Goal: Information Seeking & Learning: Learn about a topic

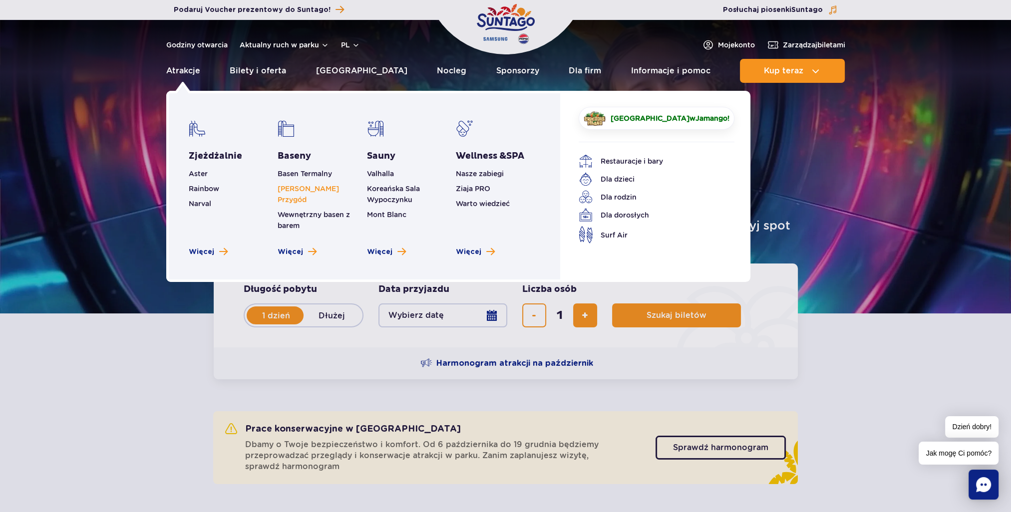
click at [326, 189] on link "[PERSON_NAME] Przygód" at bounding box center [308, 194] width 61 height 19
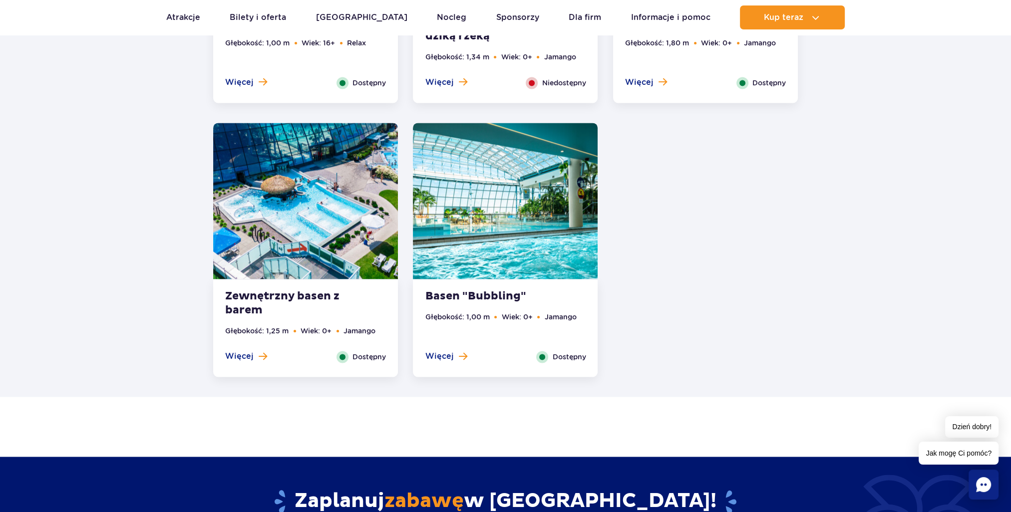
scroll to position [2001, 0]
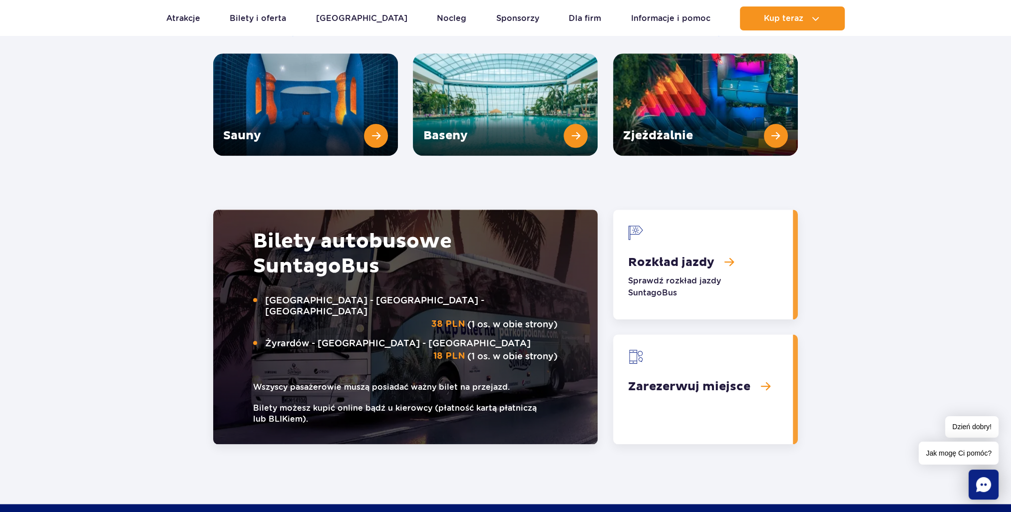
scroll to position [1298, 0]
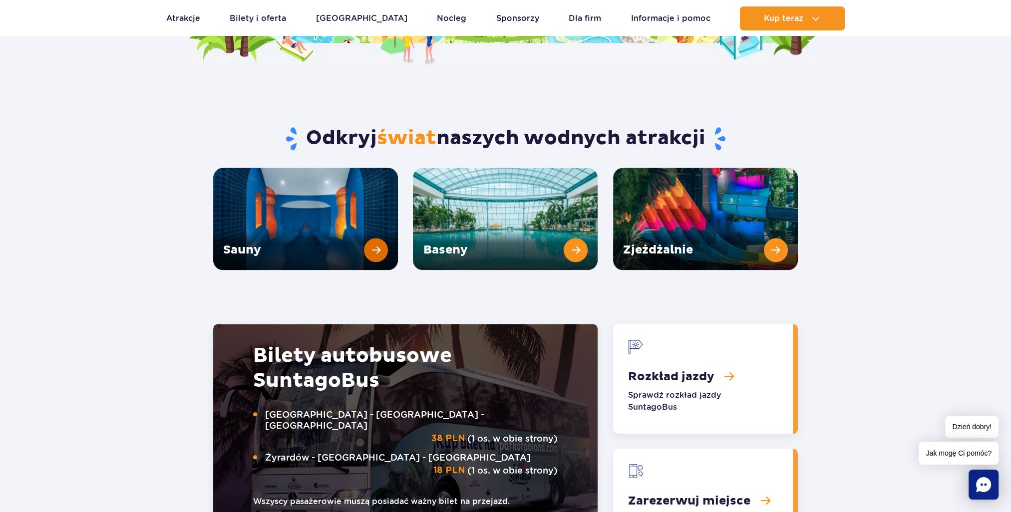
click at [303, 201] on link "Sauny" at bounding box center [305, 219] width 185 height 102
click at [335, 205] on link "Sauny" at bounding box center [305, 219] width 185 height 102
click at [267, 183] on link "Sauny" at bounding box center [305, 219] width 185 height 102
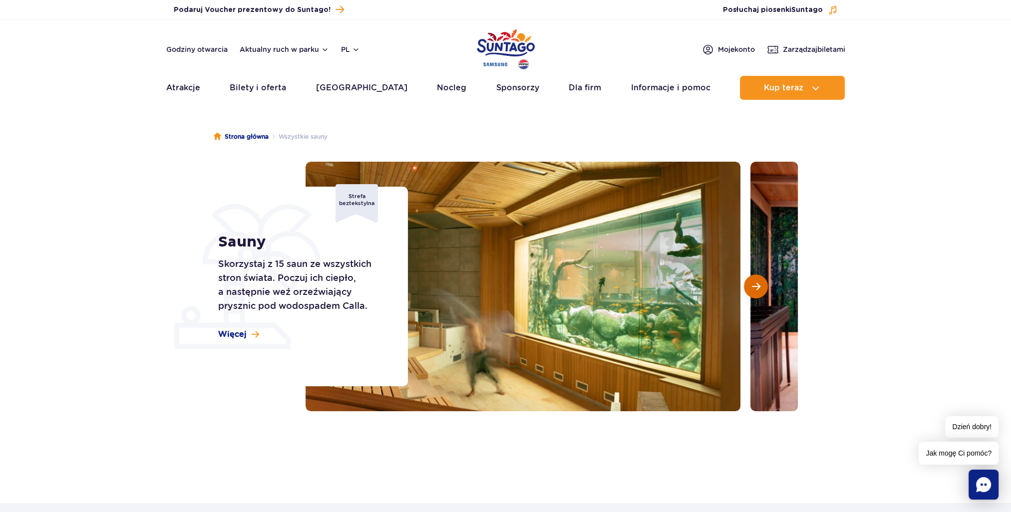
click at [758, 291] on span "Następny slajd" at bounding box center [756, 286] width 8 height 9
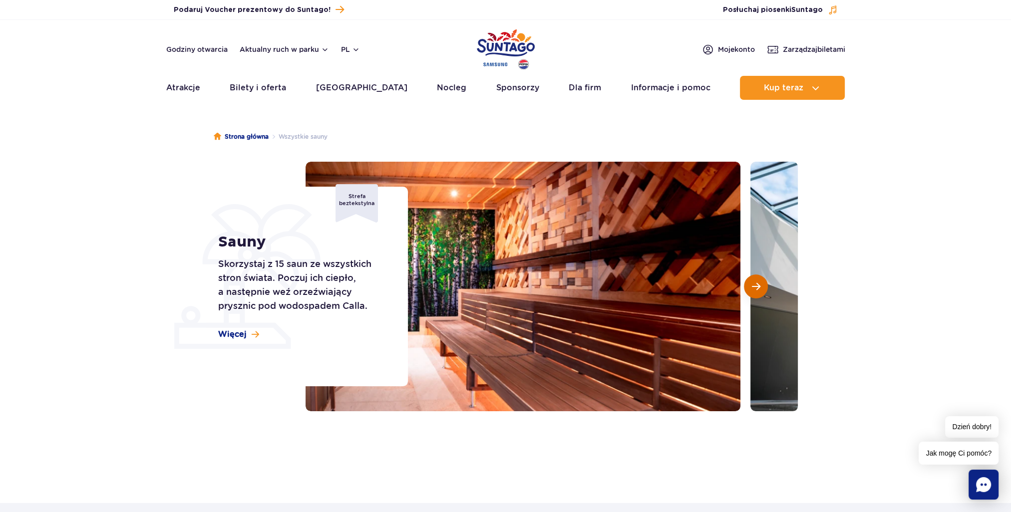
click at [758, 291] on span "Następny slajd" at bounding box center [756, 286] width 8 height 9
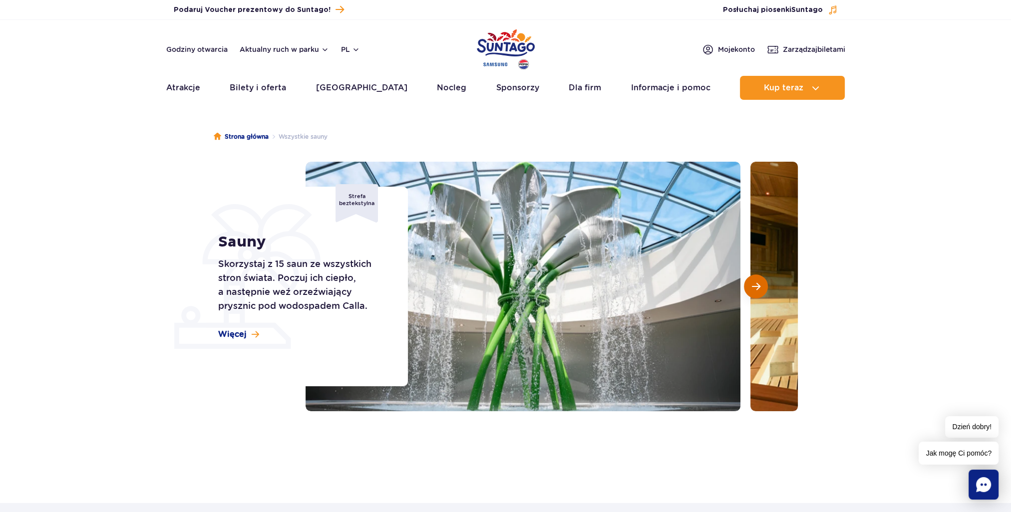
click at [758, 291] on span "Następny slajd" at bounding box center [756, 286] width 8 height 9
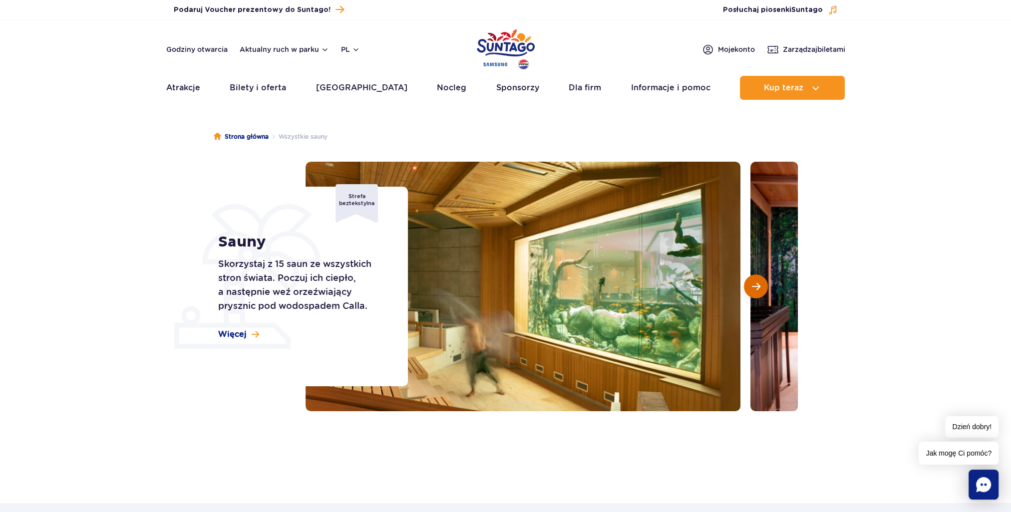
click at [758, 291] on span "Następny slajd" at bounding box center [756, 286] width 8 height 9
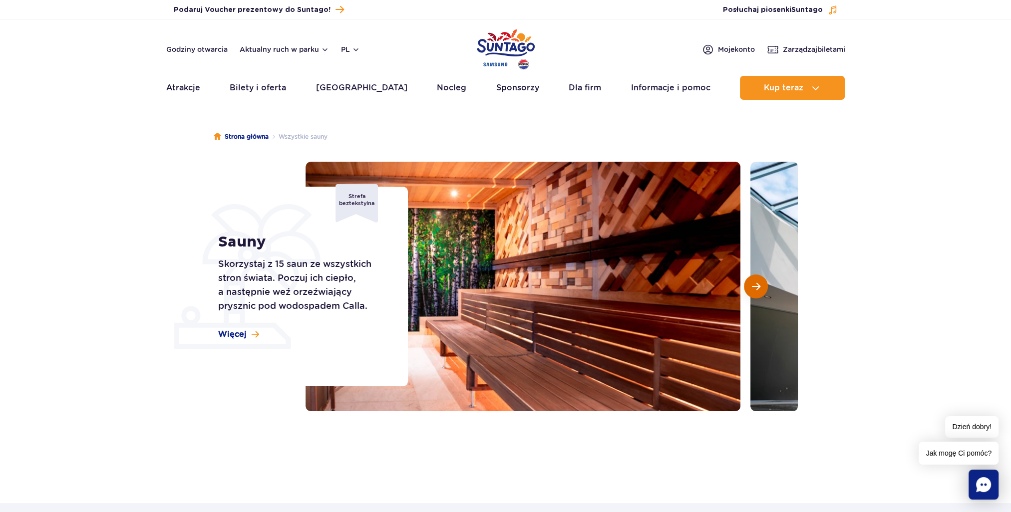
click at [758, 291] on span "Następny slajd" at bounding box center [756, 286] width 8 height 9
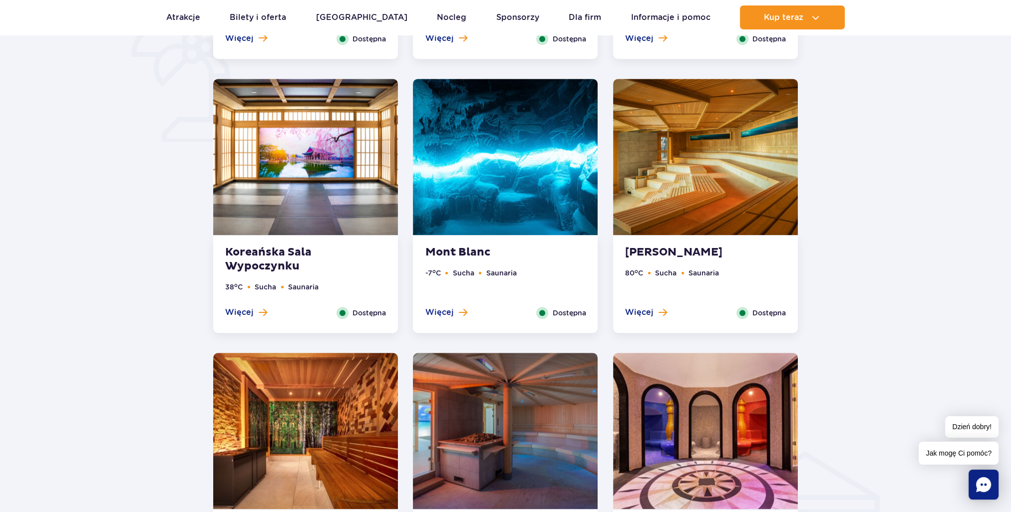
scroll to position [749, 0]
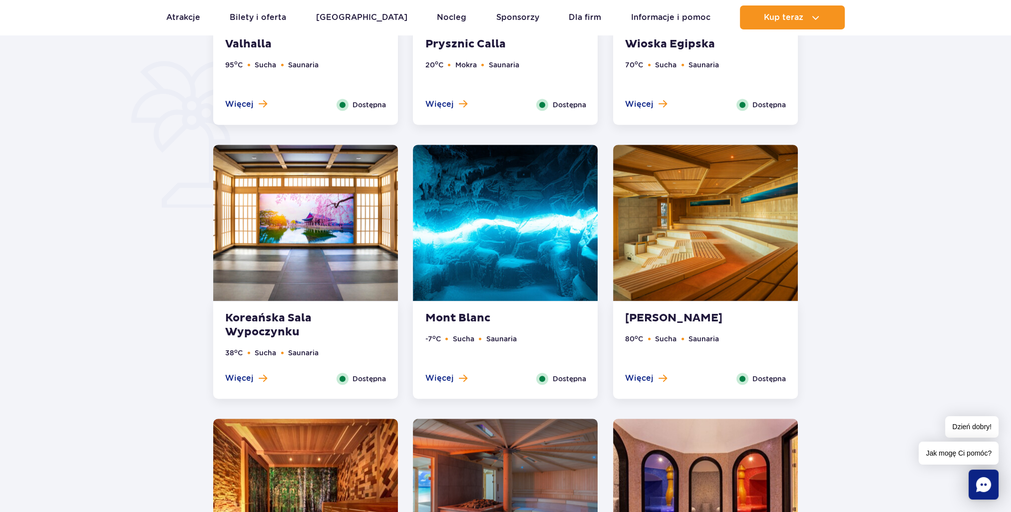
click at [313, 231] on img at bounding box center [305, 223] width 185 height 156
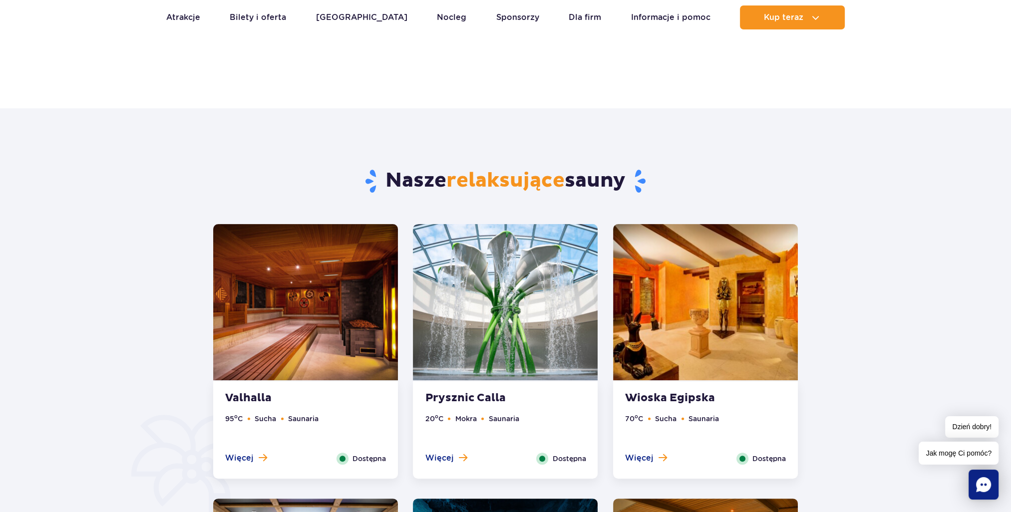
scroll to position [399, 0]
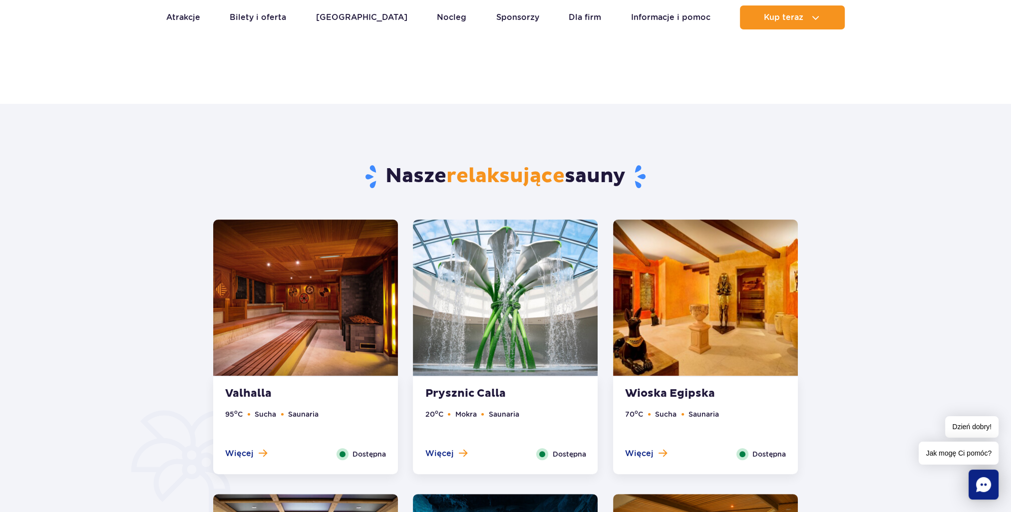
click at [490, 355] on img at bounding box center [505, 298] width 185 height 156
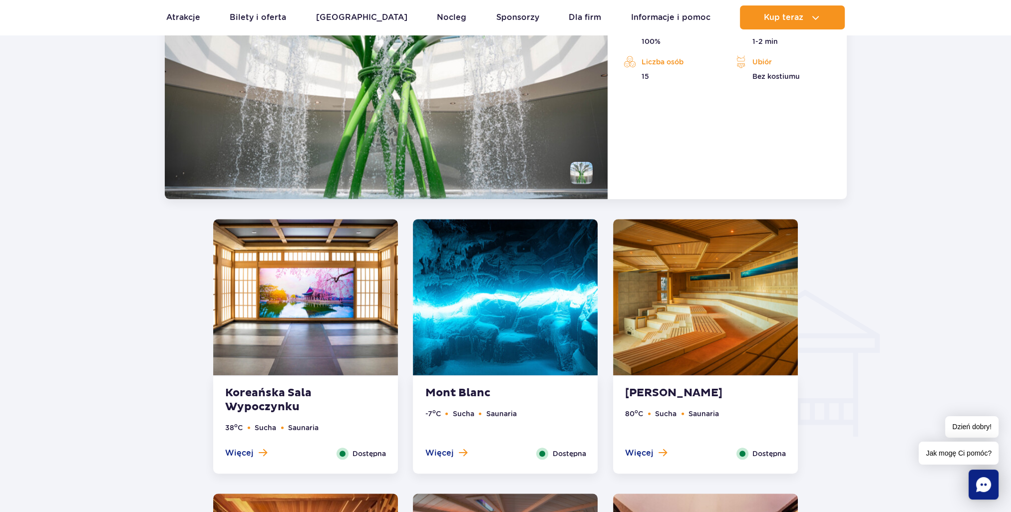
scroll to position [986, 0]
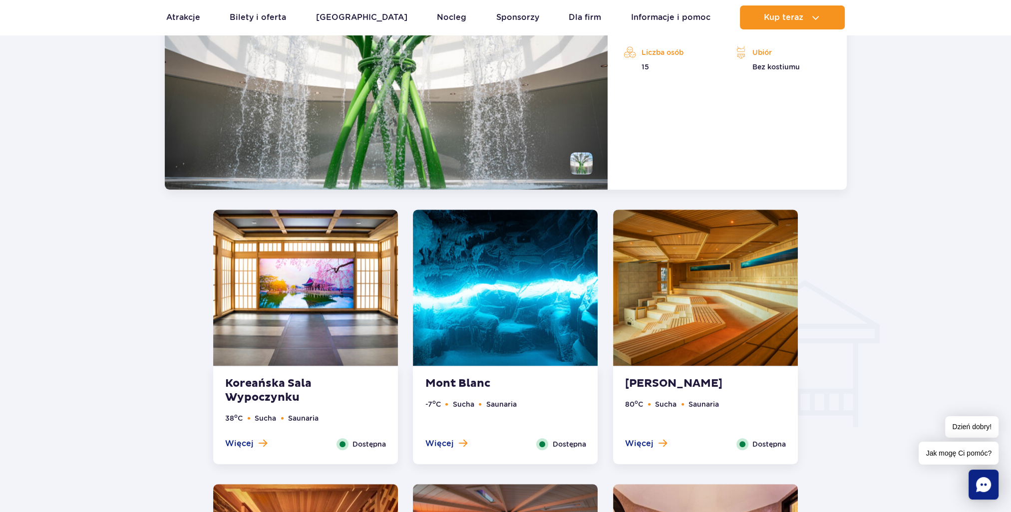
click at [532, 291] on img at bounding box center [505, 288] width 185 height 156
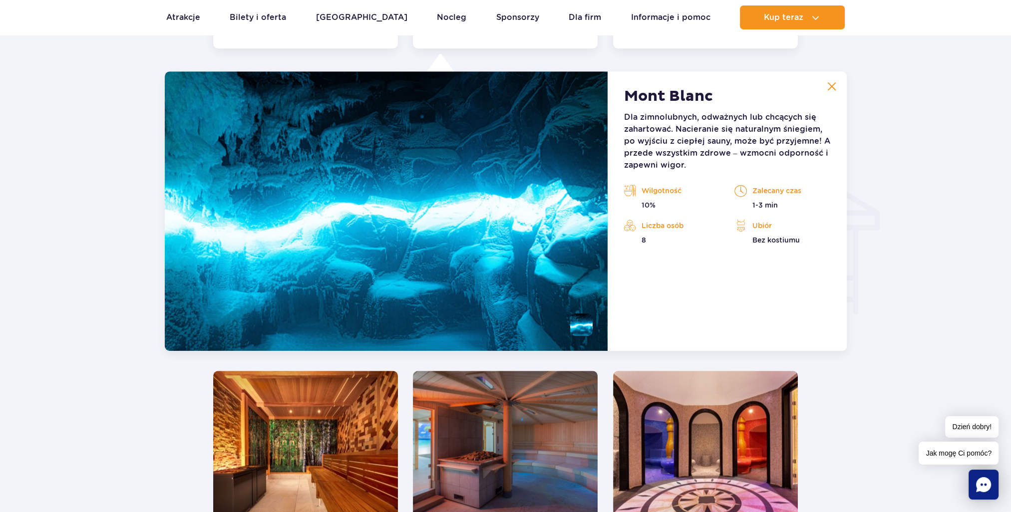
scroll to position [1110, 0]
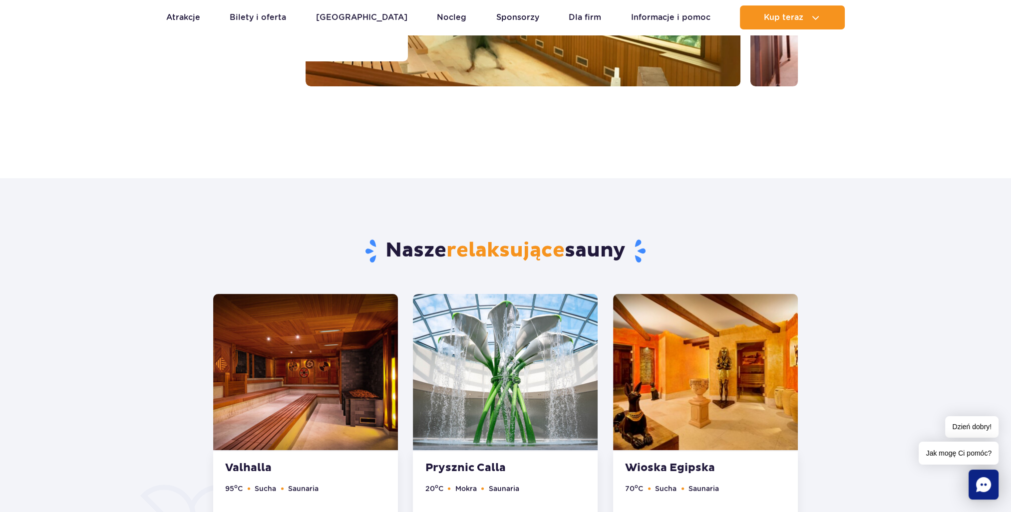
scroll to position [399, 0]
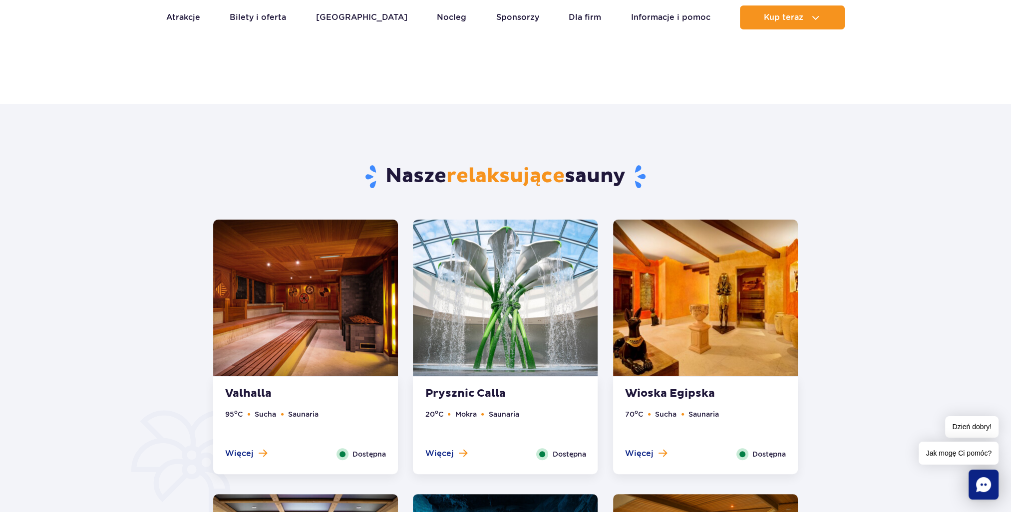
click at [729, 336] on img at bounding box center [705, 298] width 185 height 156
click at [640, 454] on span "Więcej" at bounding box center [639, 453] width 28 height 11
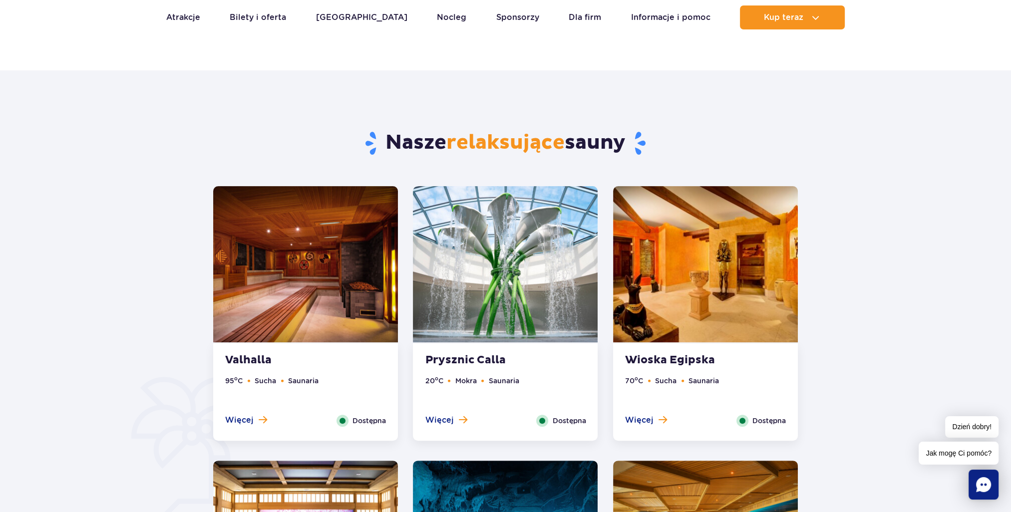
scroll to position [549, 0]
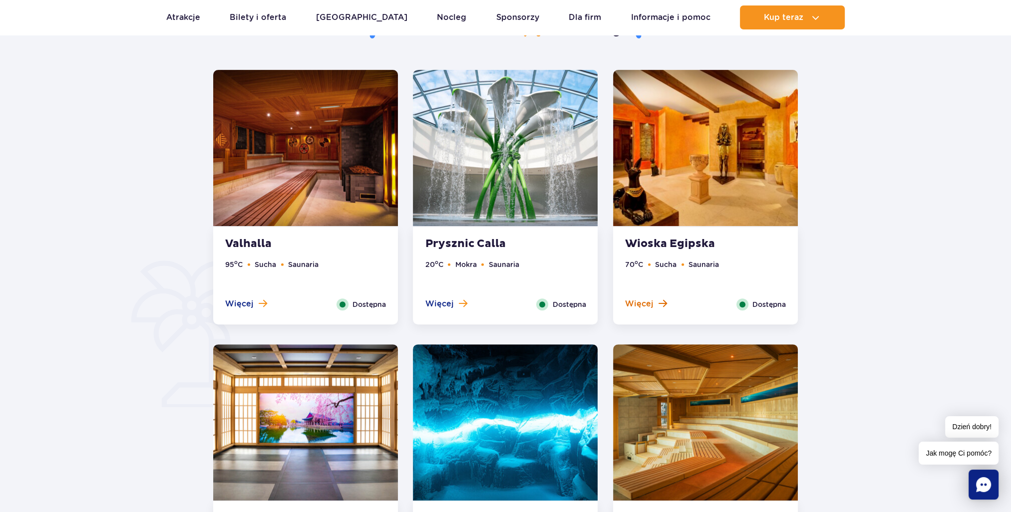
click at [641, 304] on span "Więcej" at bounding box center [639, 304] width 28 height 11
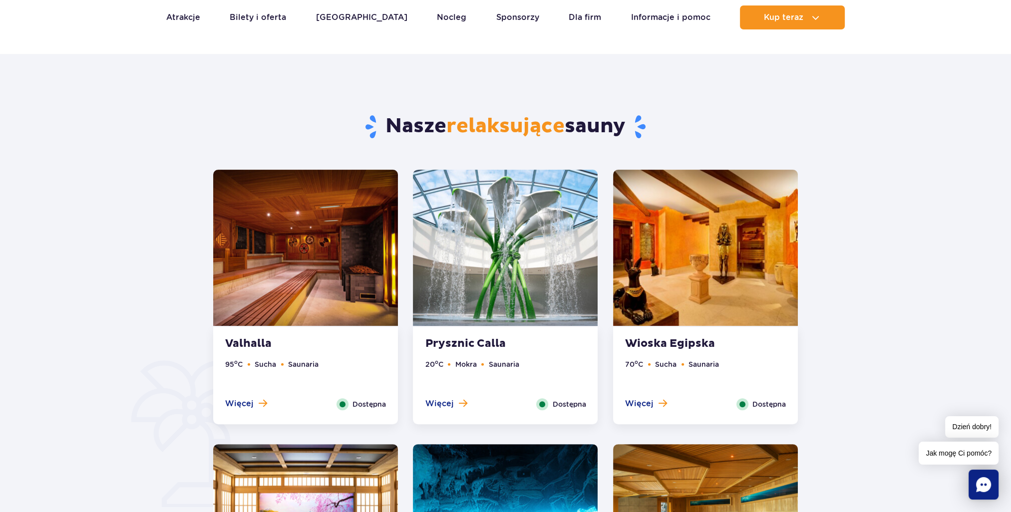
scroll to position [449, 0]
click at [245, 402] on span "Więcej" at bounding box center [239, 403] width 28 height 11
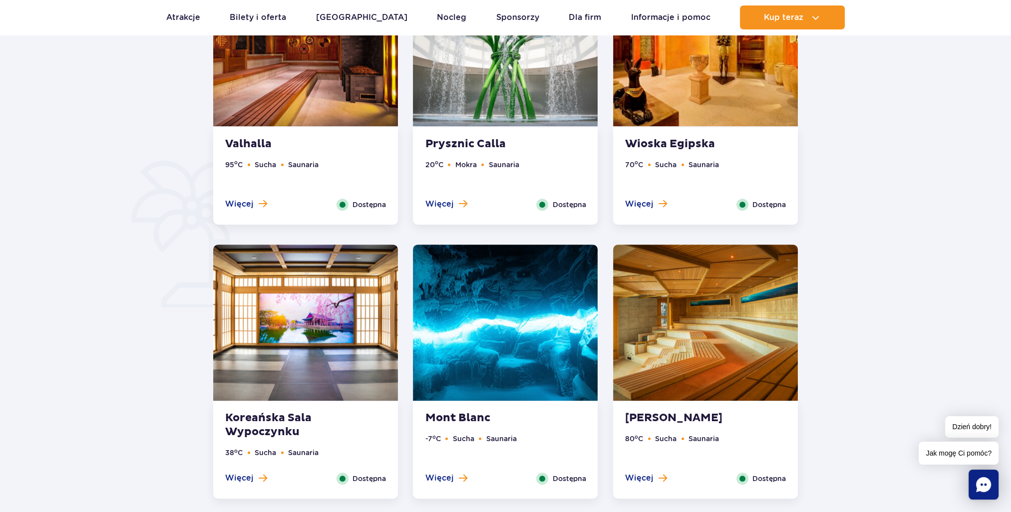
scroll to position [699, 0]
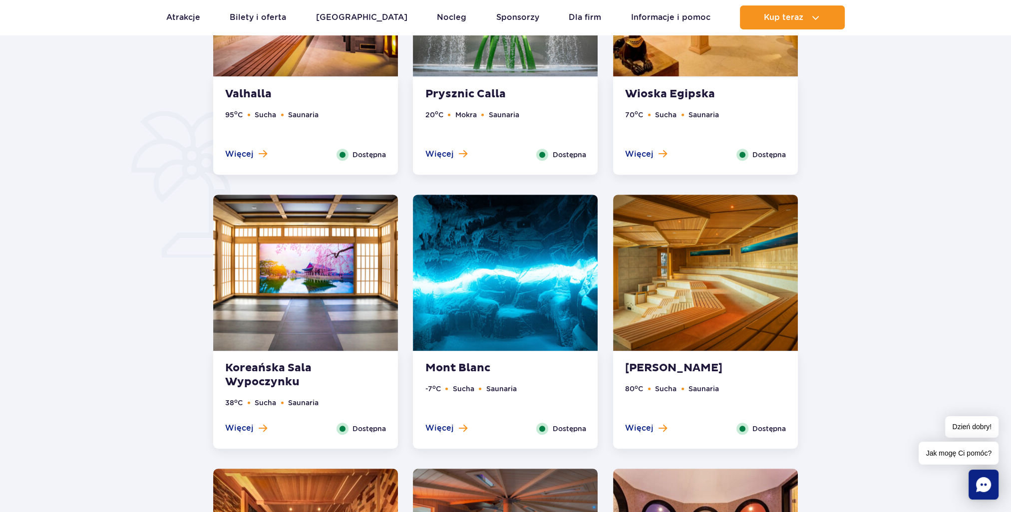
click at [305, 299] on img at bounding box center [305, 273] width 185 height 156
click at [241, 424] on span "Więcej" at bounding box center [239, 428] width 28 height 11
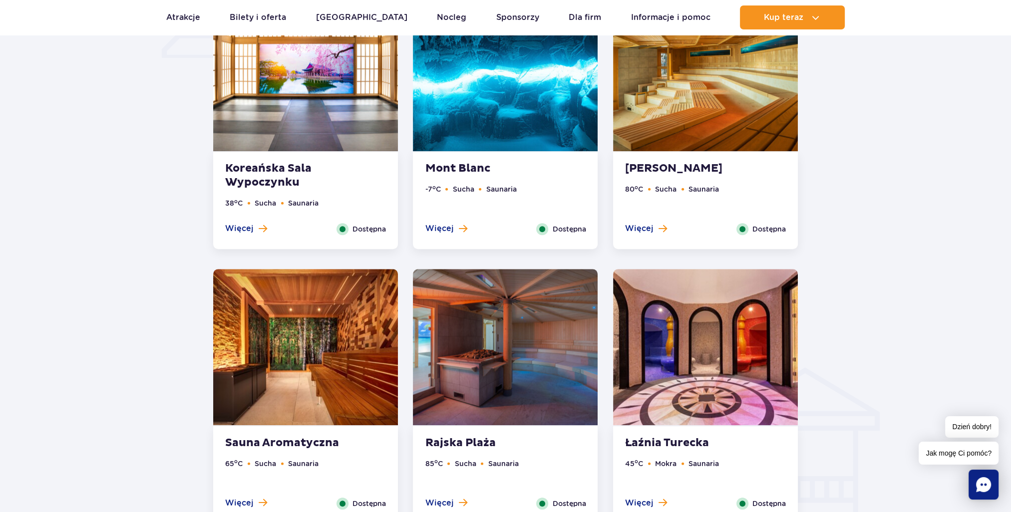
scroll to position [0, 0]
click at [442, 506] on span "Więcej" at bounding box center [439, 503] width 28 height 11
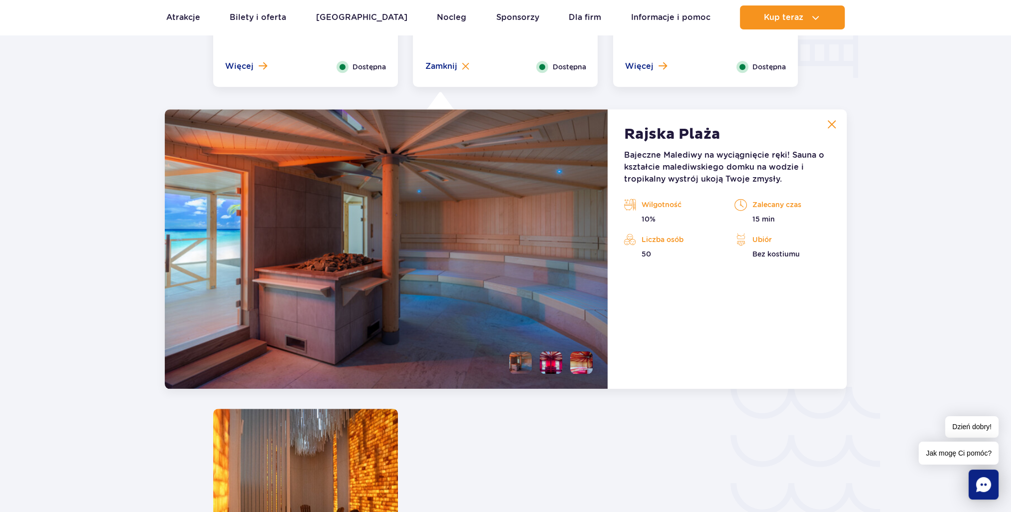
scroll to position [1334, 0]
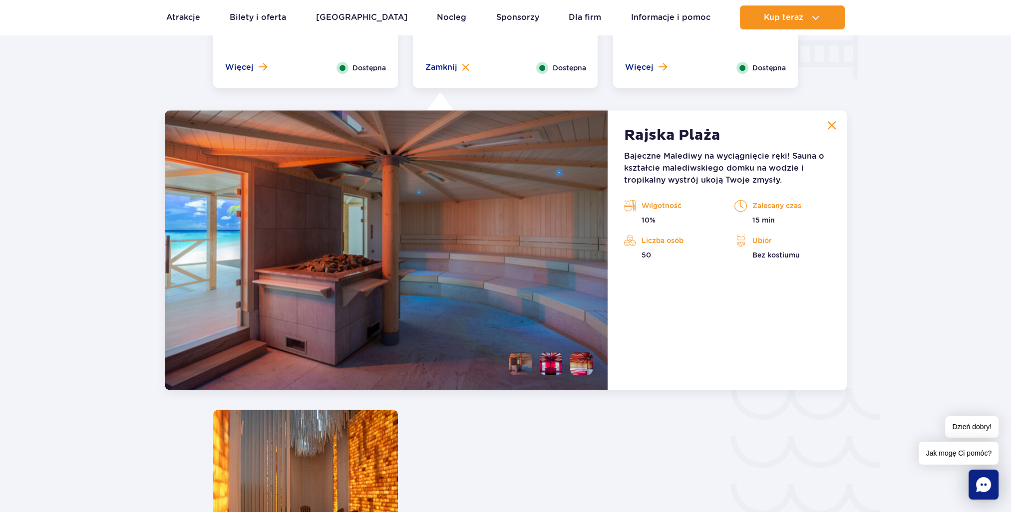
click at [548, 362] on li at bounding box center [551, 363] width 22 height 22
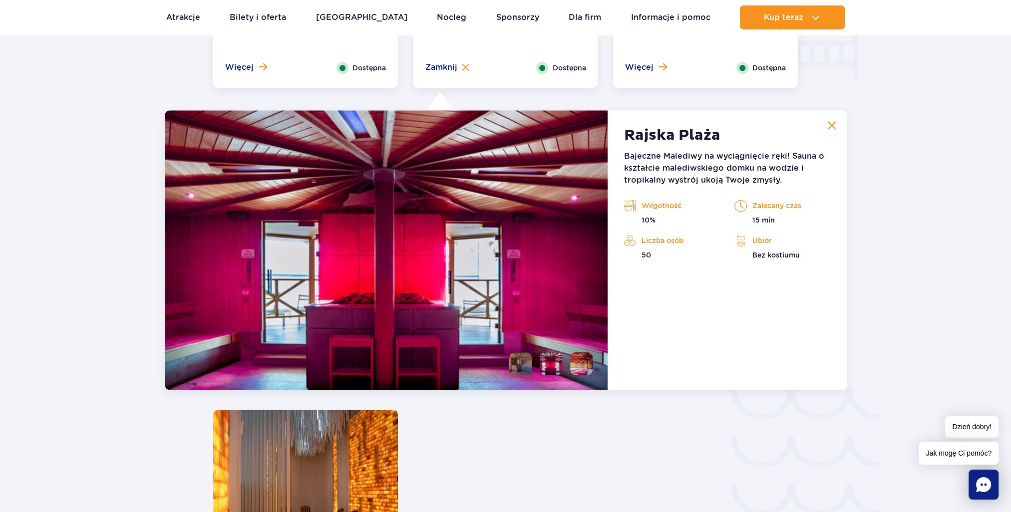
click at [575, 366] on li at bounding box center [581, 363] width 22 height 22
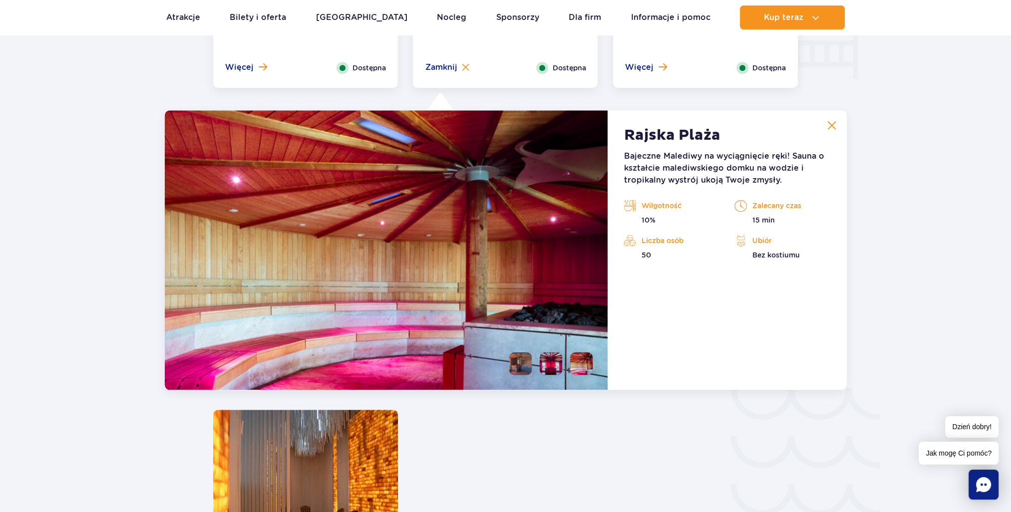
click at [550, 366] on li at bounding box center [551, 363] width 22 height 22
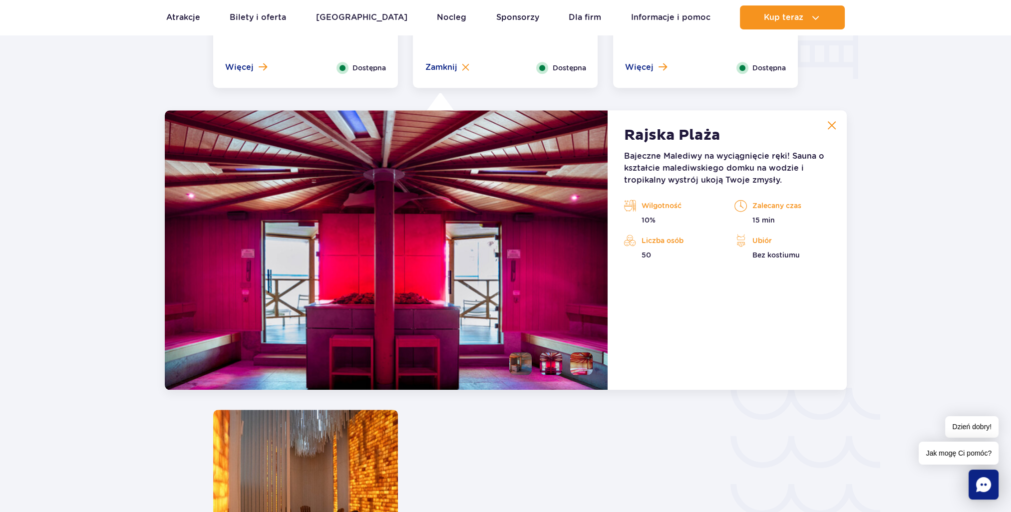
click at [524, 362] on li at bounding box center [520, 363] width 22 height 22
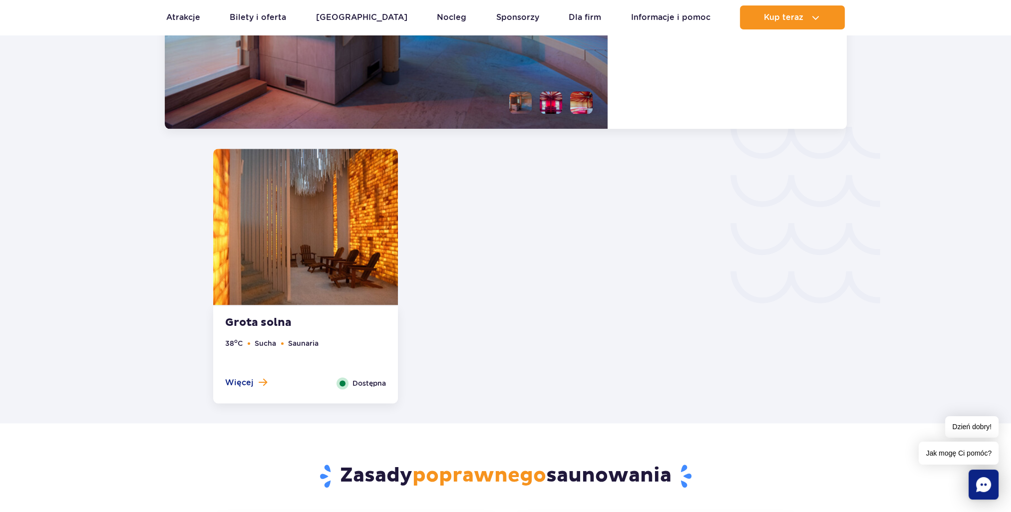
scroll to position [1684, 0]
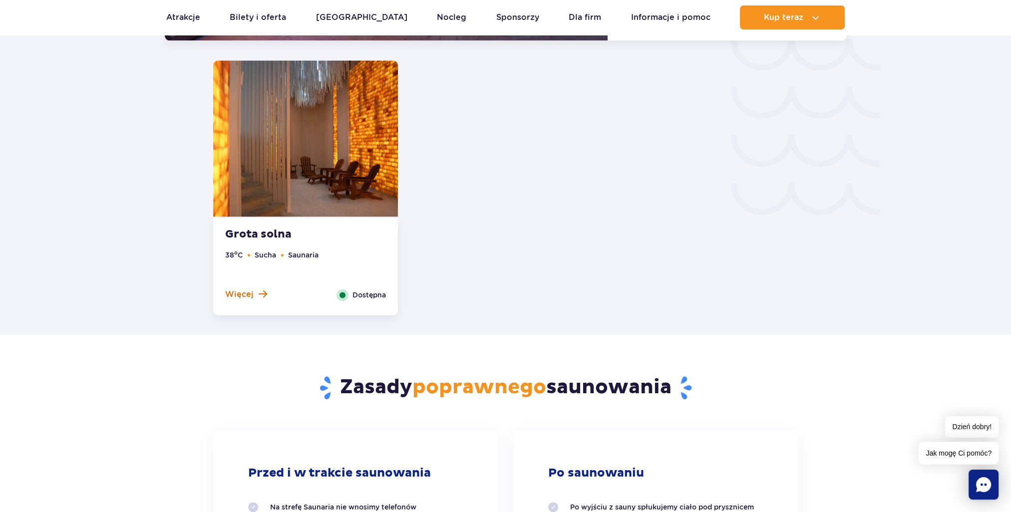
click at [233, 297] on span "Więcej" at bounding box center [239, 294] width 28 height 11
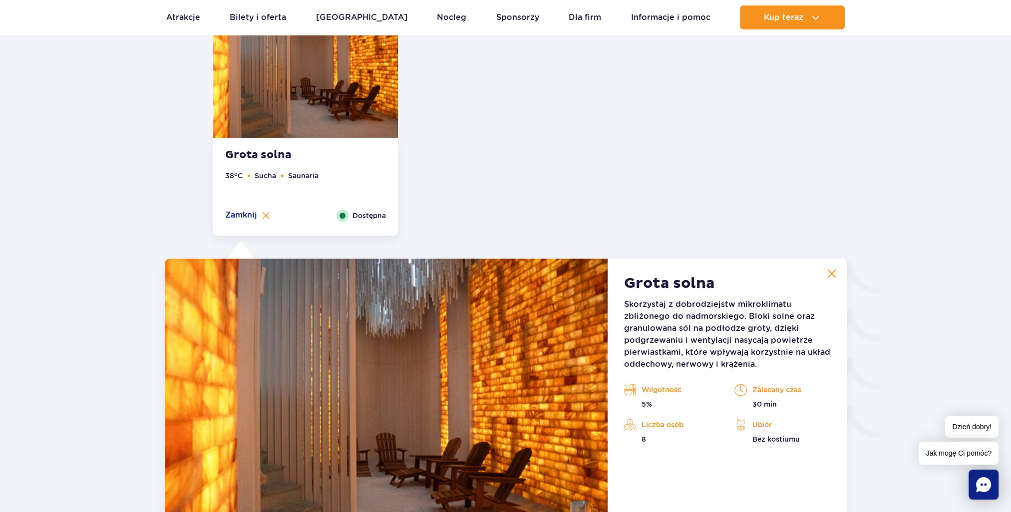
scroll to position [1459, 0]
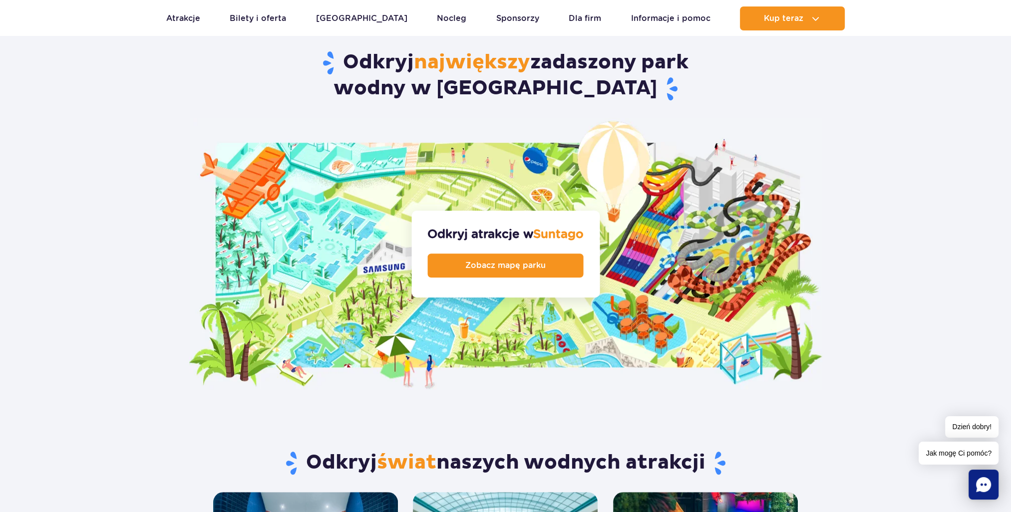
scroll to position [1198, 0]
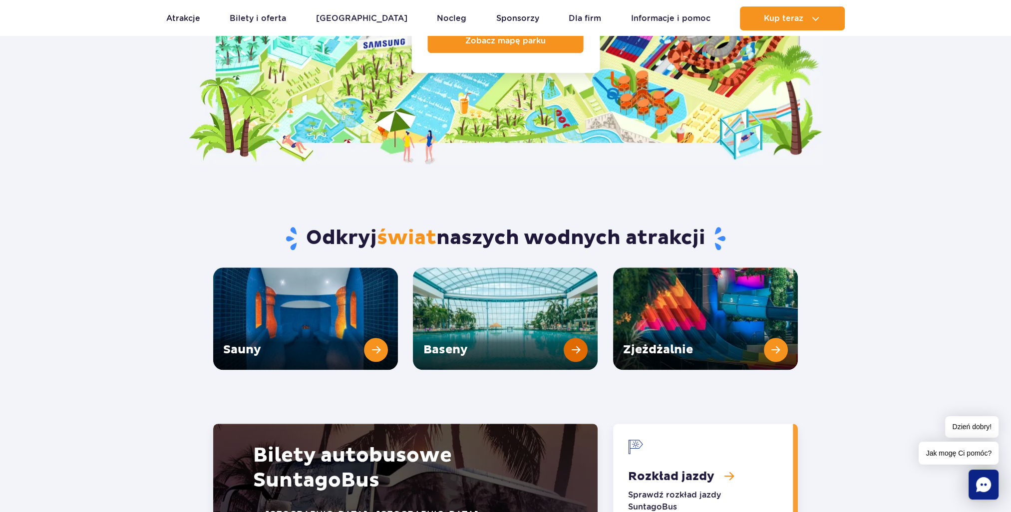
click at [486, 304] on link "Baseny" at bounding box center [505, 319] width 185 height 102
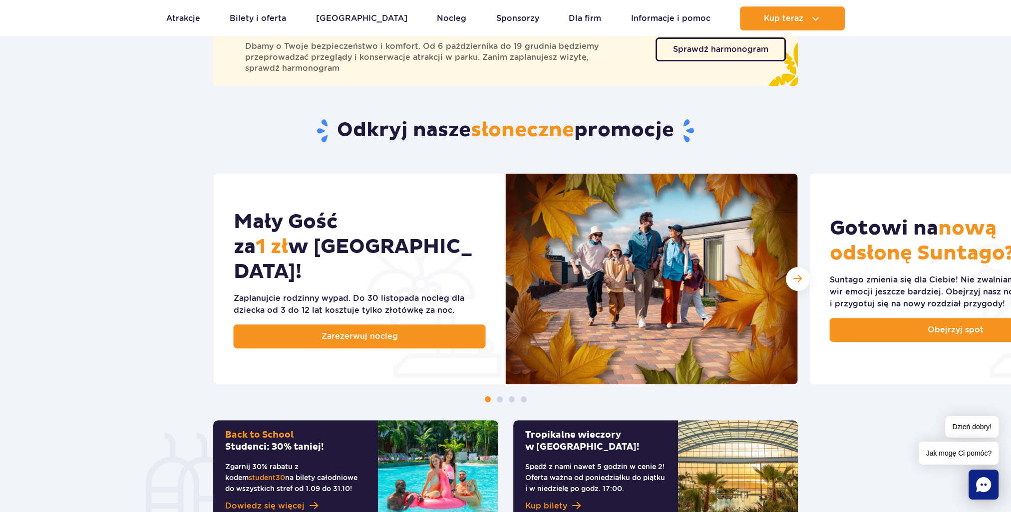
scroll to position [399, 0]
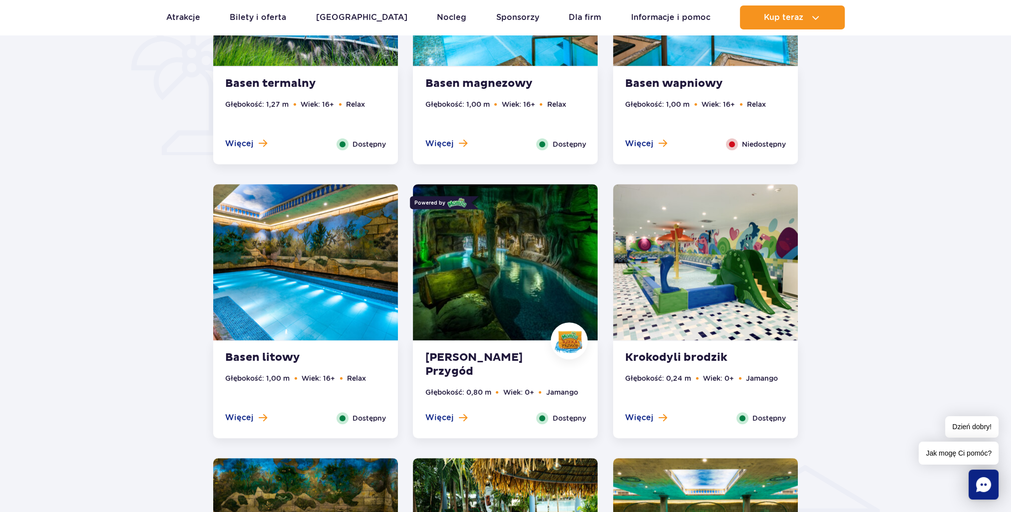
scroll to position [699, 0]
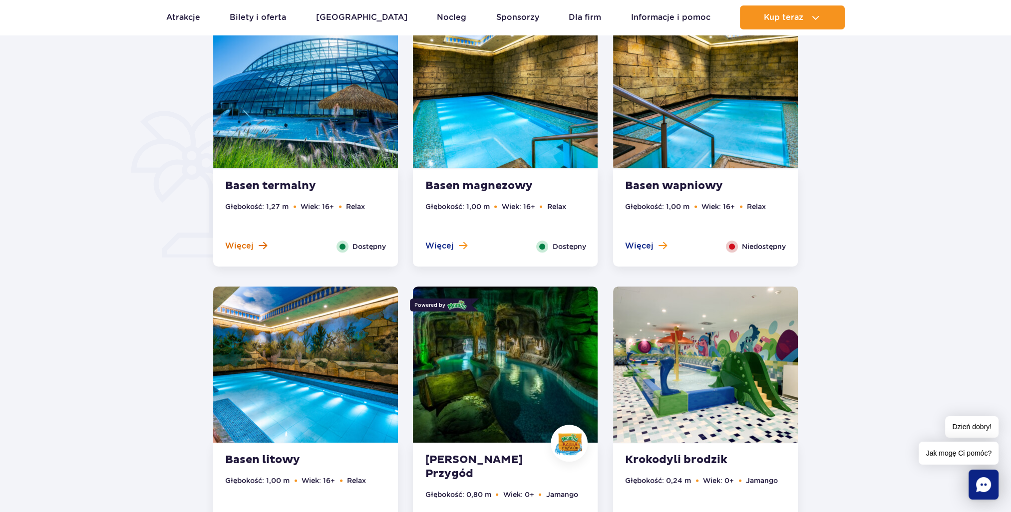
click at [236, 247] on span "Więcej" at bounding box center [239, 246] width 28 height 11
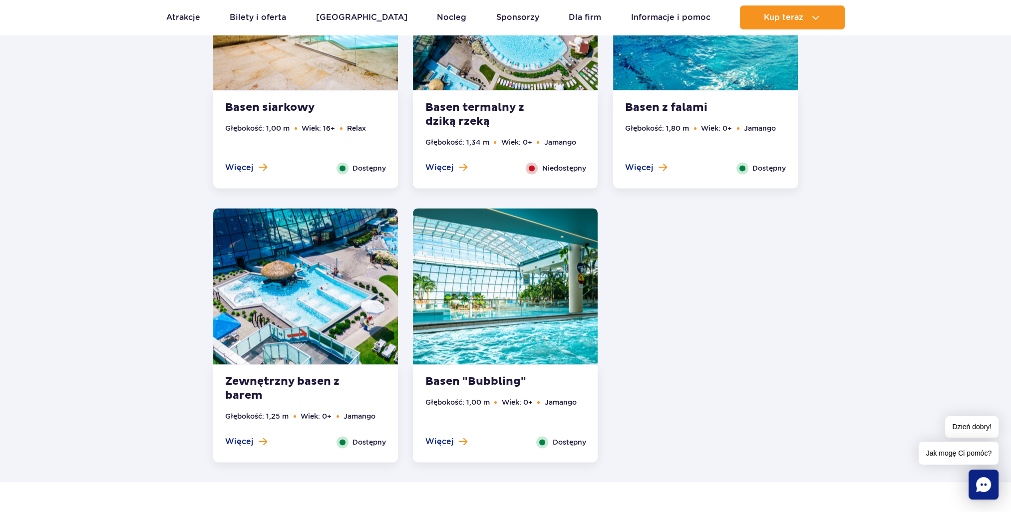
scroll to position [1926, 0]
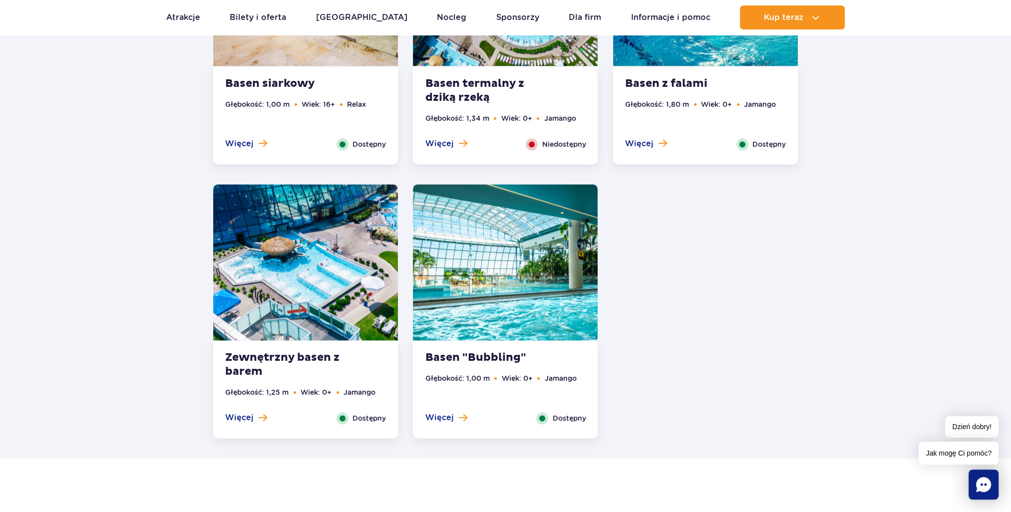
click at [305, 283] on img at bounding box center [305, 262] width 185 height 156
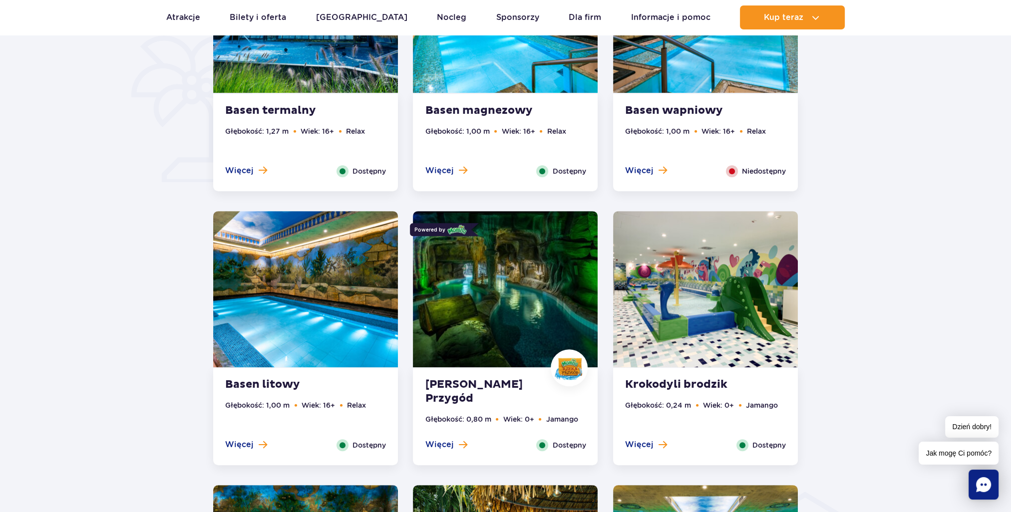
scroll to position [627, 0]
